Goal: Task Accomplishment & Management: Complete application form

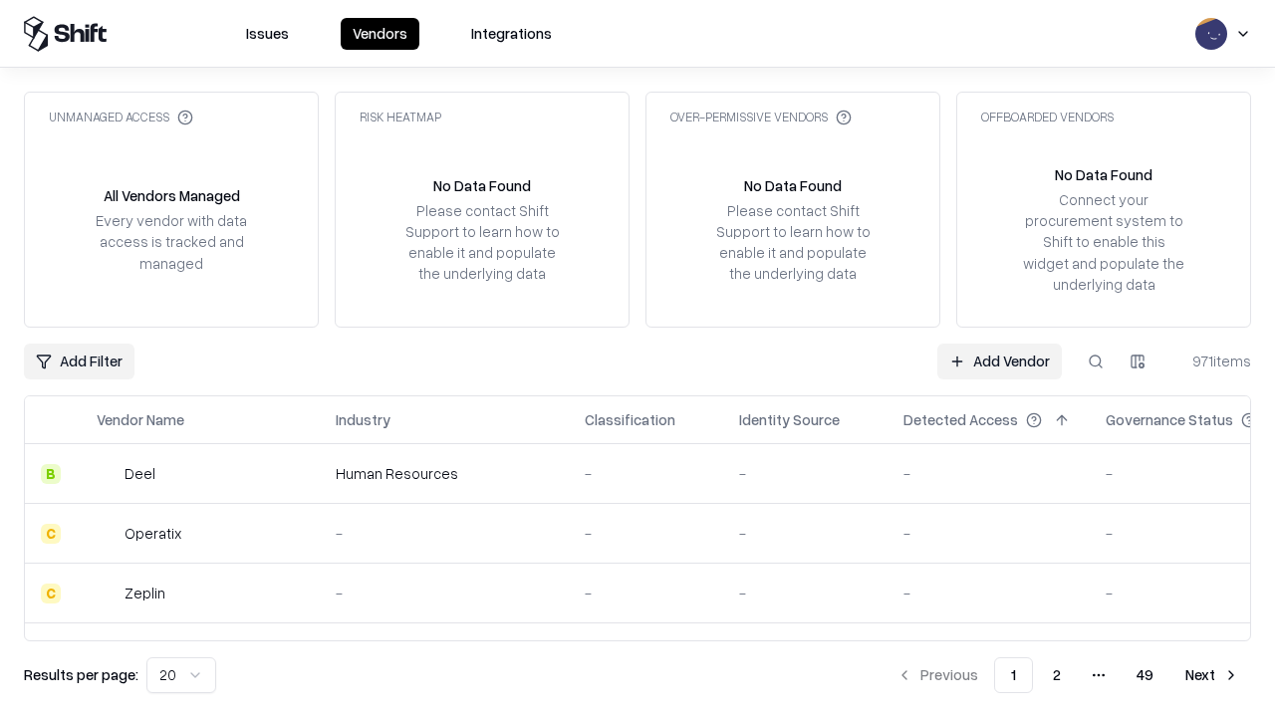
click at [999, 360] on link "Add Vendor" at bounding box center [999, 362] width 124 height 36
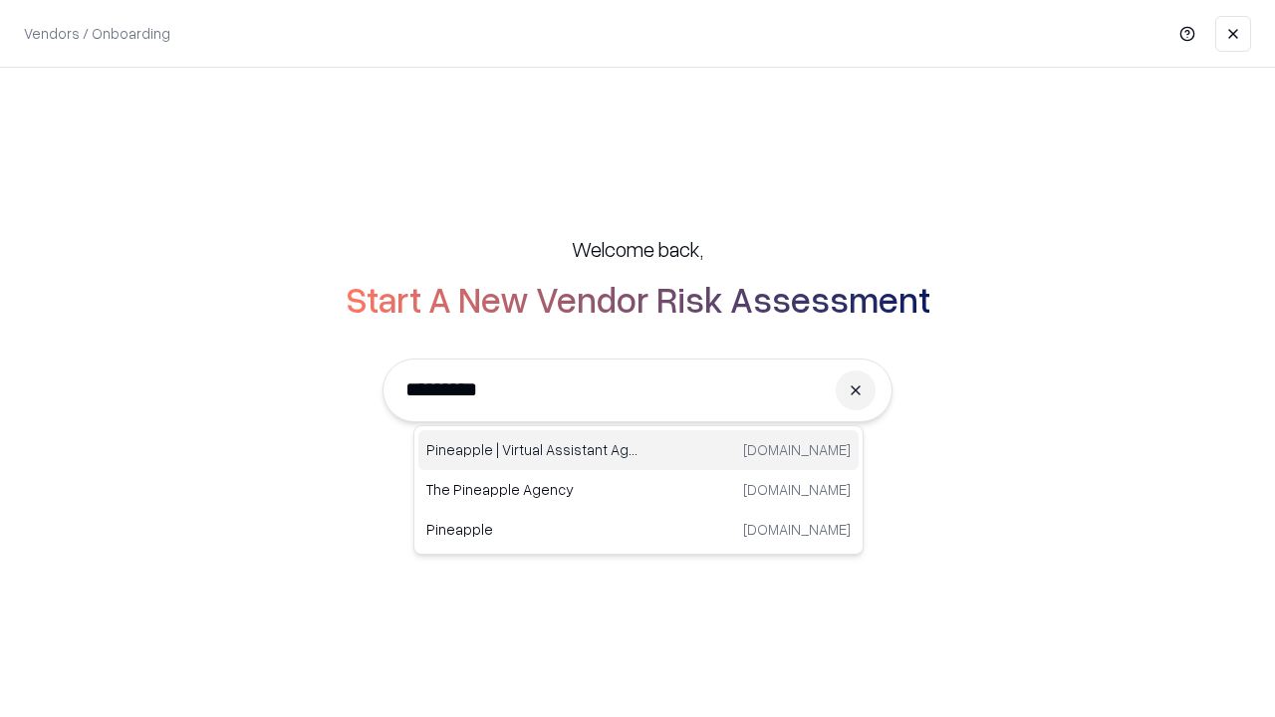
click at [638, 450] on div "Pineapple | Virtual Assistant Agency [DOMAIN_NAME]" at bounding box center [638, 450] width 440 height 40
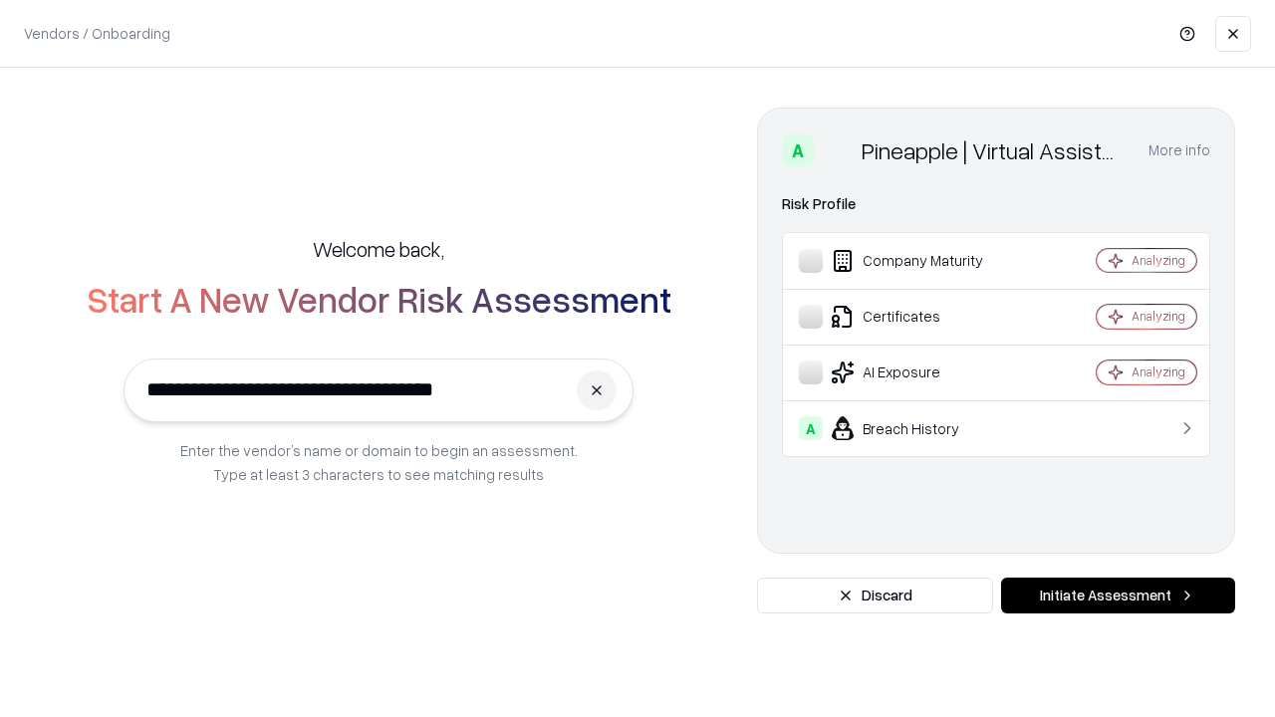
type input "**********"
click at [1117, 595] on button "Initiate Assessment" at bounding box center [1118, 596] width 234 height 36
